Goal: Task Accomplishment & Management: Manage account settings

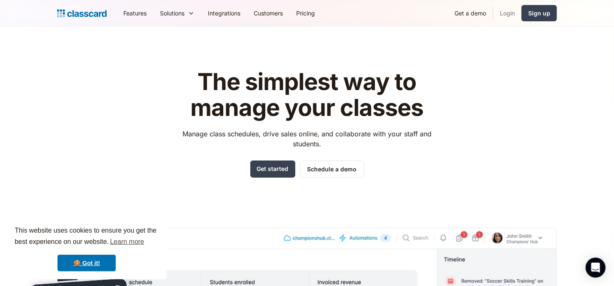
click at [508, 11] on link "Login" at bounding box center [507, 13] width 28 height 19
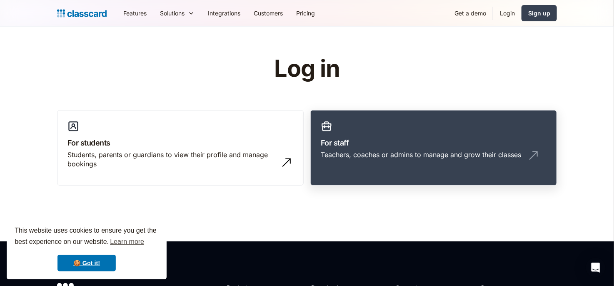
click at [377, 130] on link "For staff Teachers, coaches or admins to manage and grow their classes" at bounding box center [433, 148] width 246 height 76
